Goal: Task Accomplishment & Management: Manage account settings

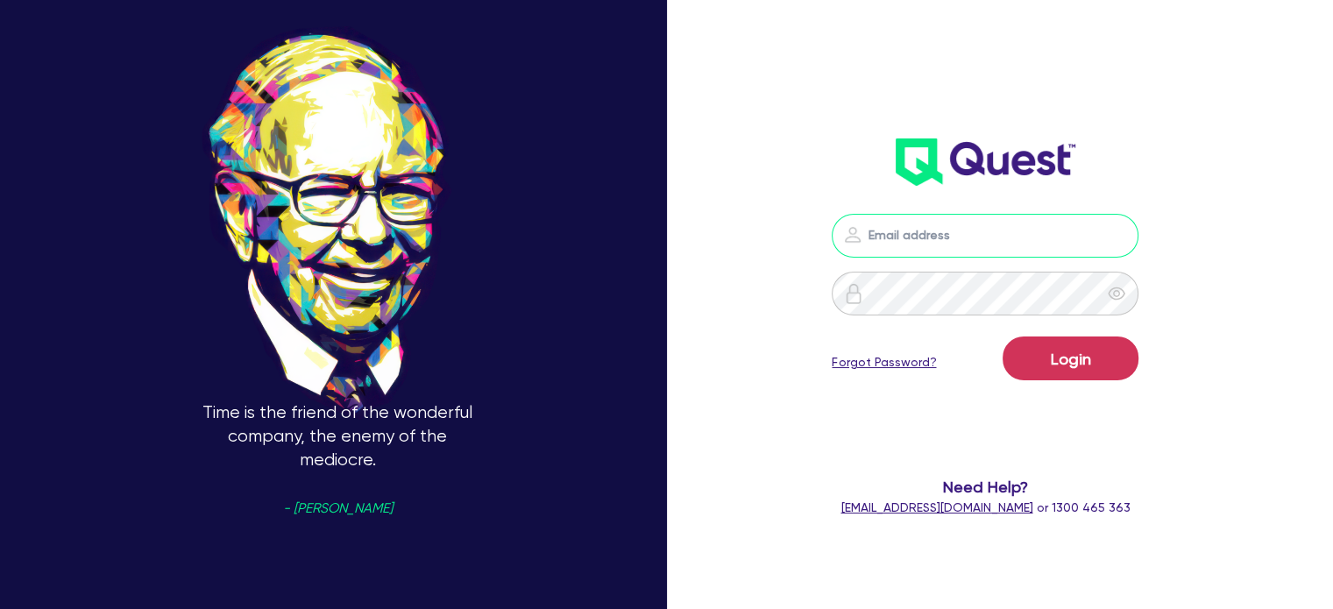
click at [956, 249] on input "email" at bounding box center [985, 236] width 307 height 44
type input "alyssa.baird@quest.finance"
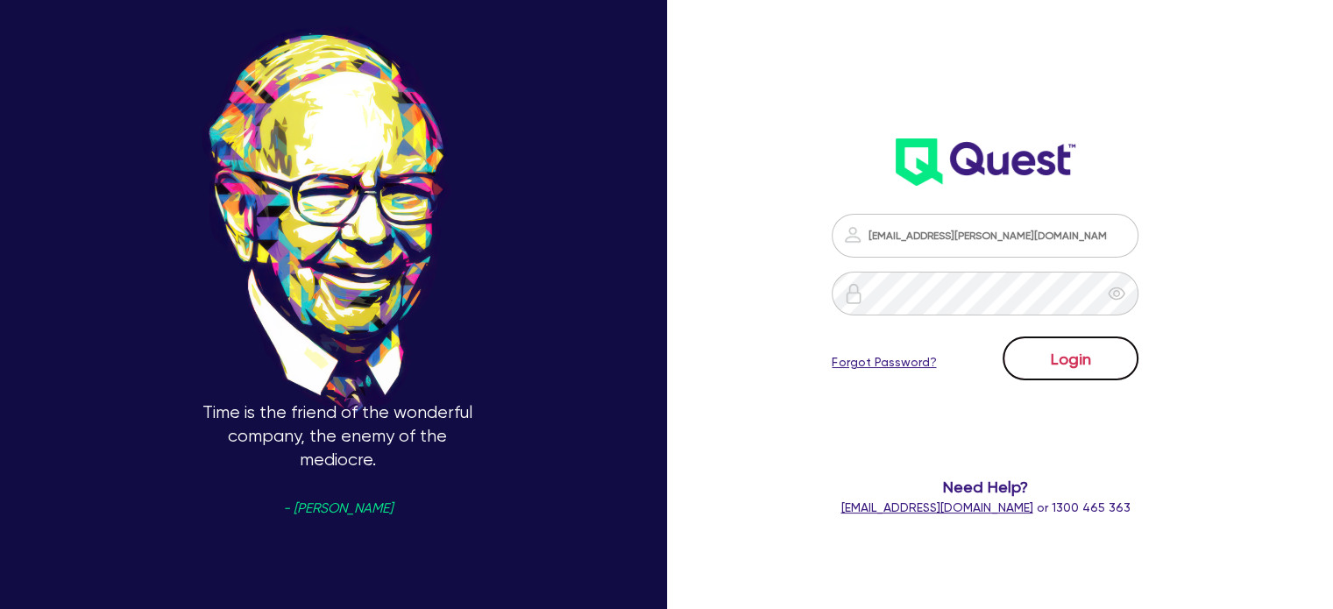
click at [1095, 379] on button "Login" at bounding box center [1071, 359] width 136 height 44
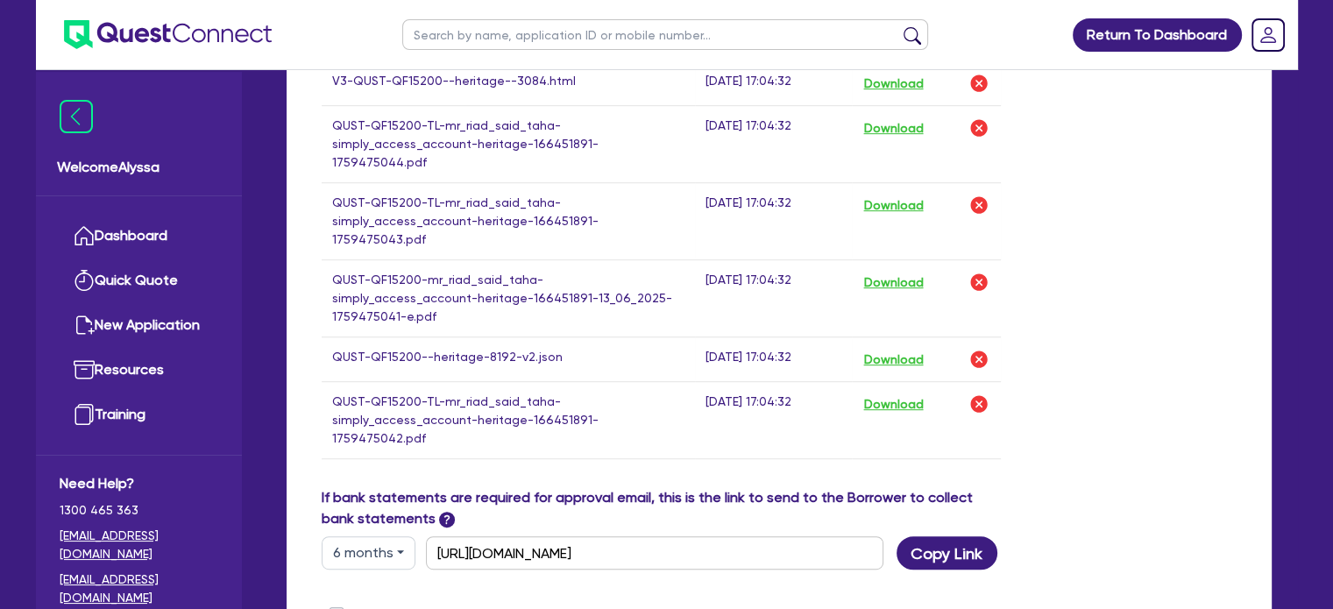
scroll to position [726, 0]
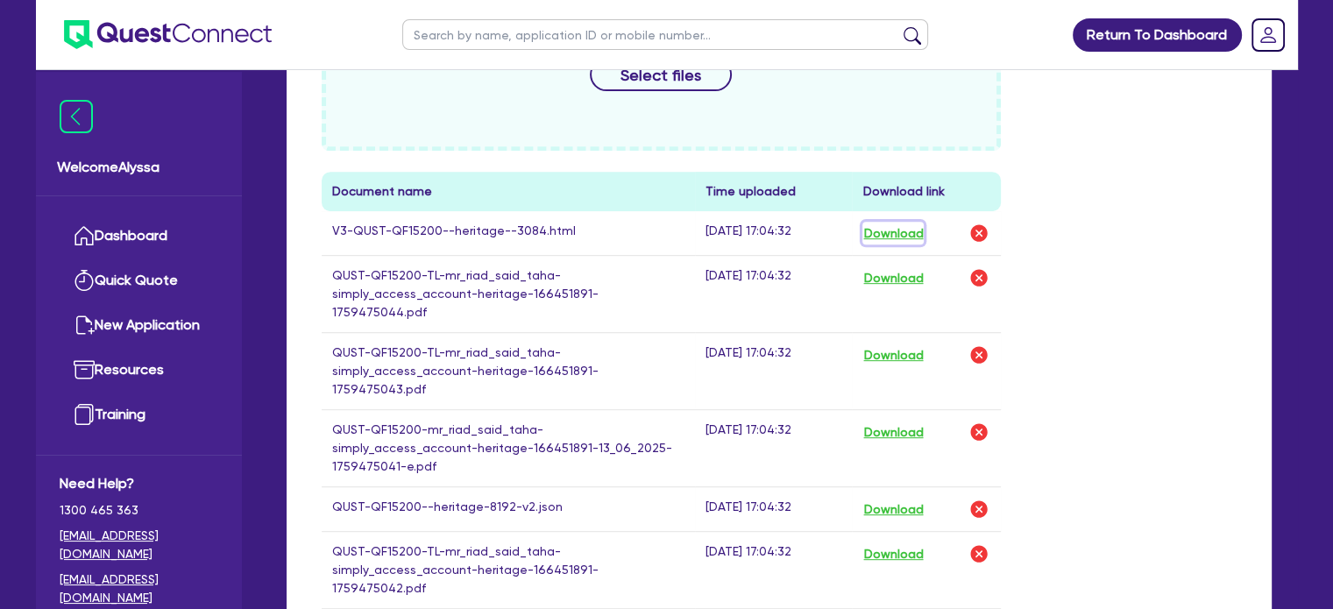
click at [894, 232] on button "Download" at bounding box center [892, 233] width 61 height 23
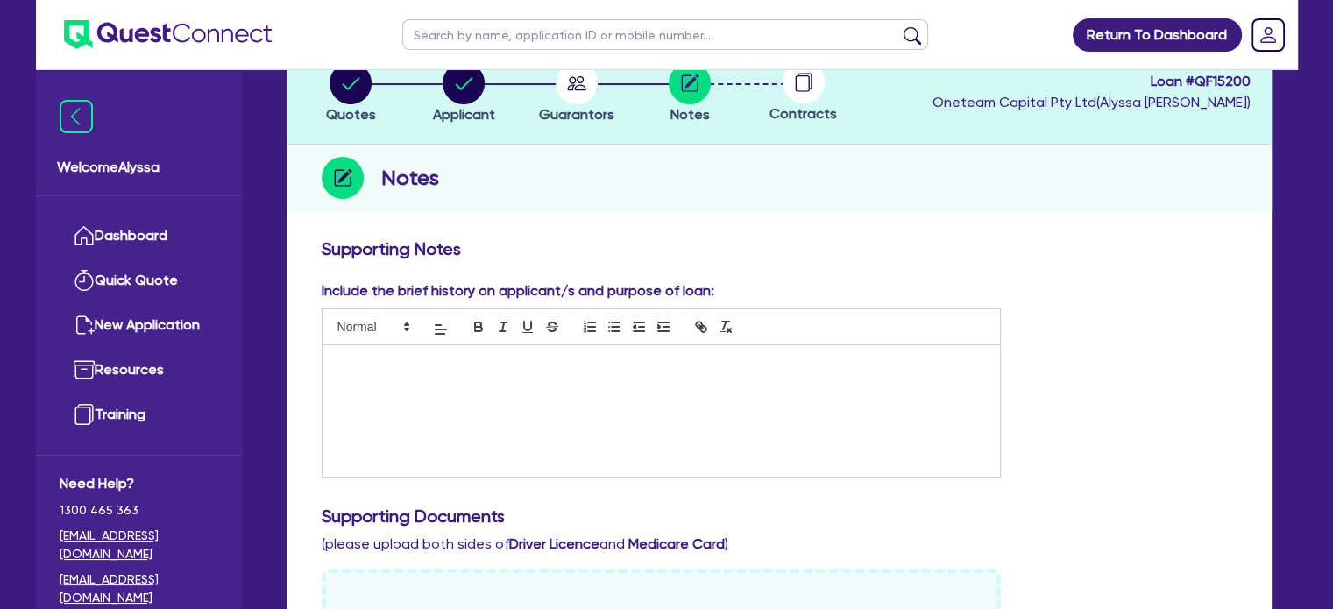
scroll to position [0, 0]
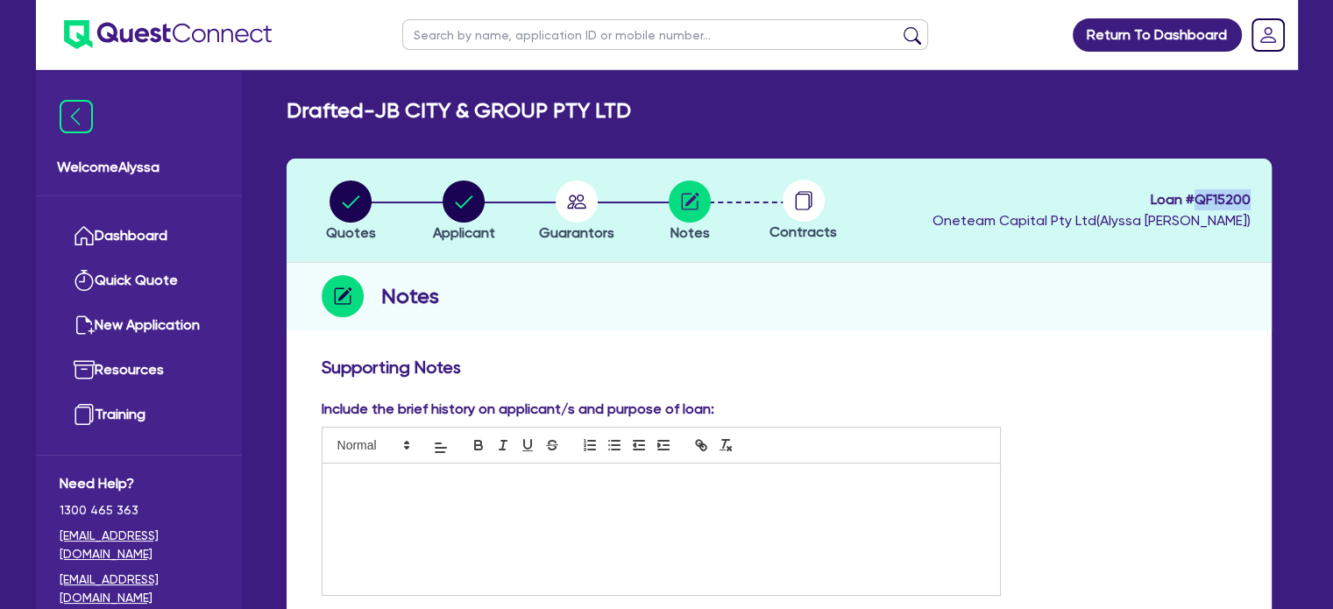
drag, startPoint x: 1248, startPoint y: 199, endPoint x: 1195, endPoint y: 199, distance: 53.5
click at [1195, 199] on span "Loan # QF15200" at bounding box center [1092, 199] width 318 height 21
copy span "QF15200"
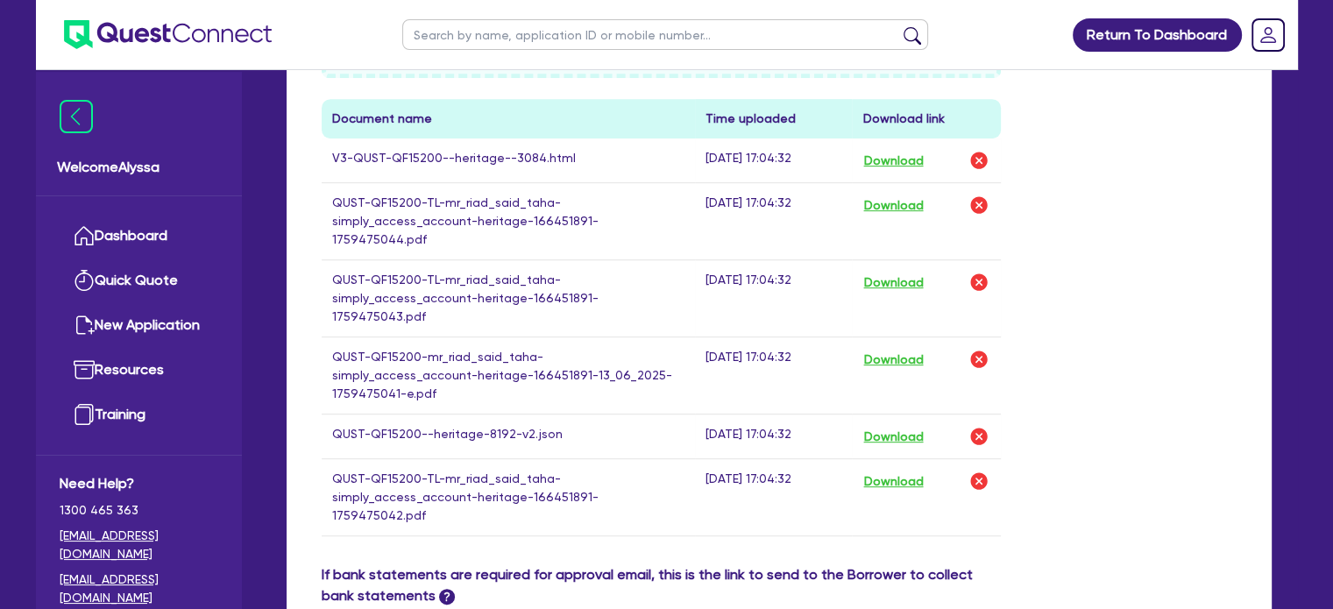
scroll to position [829, 0]
